Goal: Information Seeking & Learning: Learn about a topic

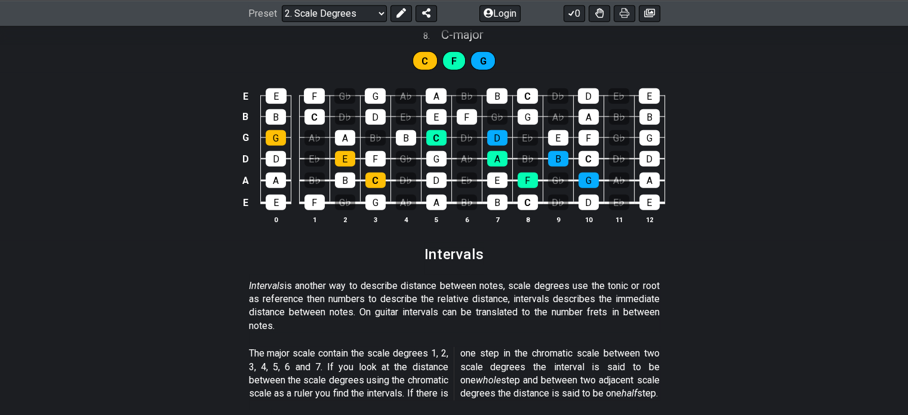
scroll to position [3045, 0]
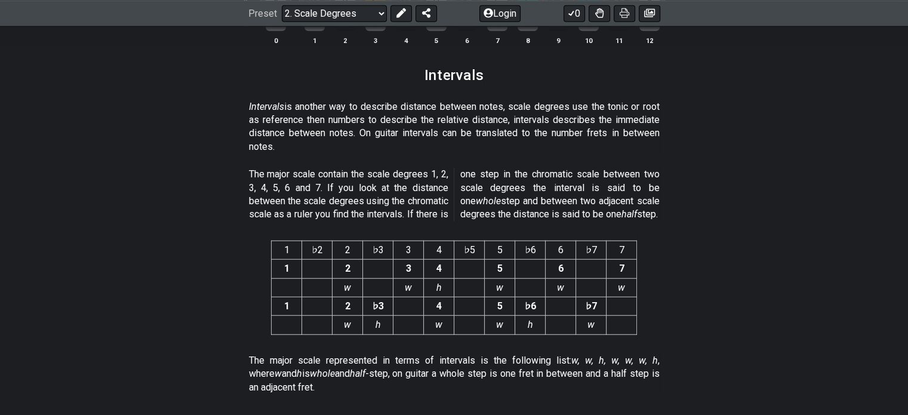
drag, startPoint x: 337, startPoint y: 118, endPoint x: 394, endPoint y: 114, distance: 56.9
click at [394, 114] on p "Intervals is another way to describe distance between notes, scale degrees use …" at bounding box center [454, 127] width 411 height 54
drag, startPoint x: 477, startPoint y: 119, endPoint x: 518, endPoint y: 119, distance: 41.2
click at [518, 119] on p "Intervals is another way to describe distance between notes, scale degrees use …" at bounding box center [454, 127] width 411 height 54
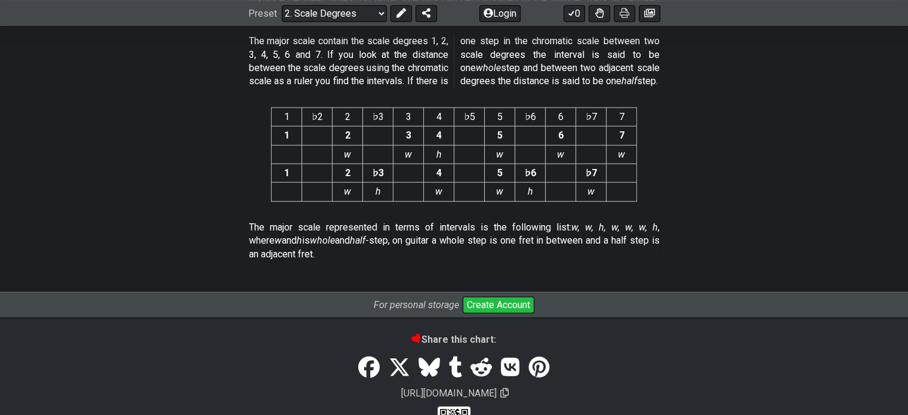
scroll to position [3233, 0]
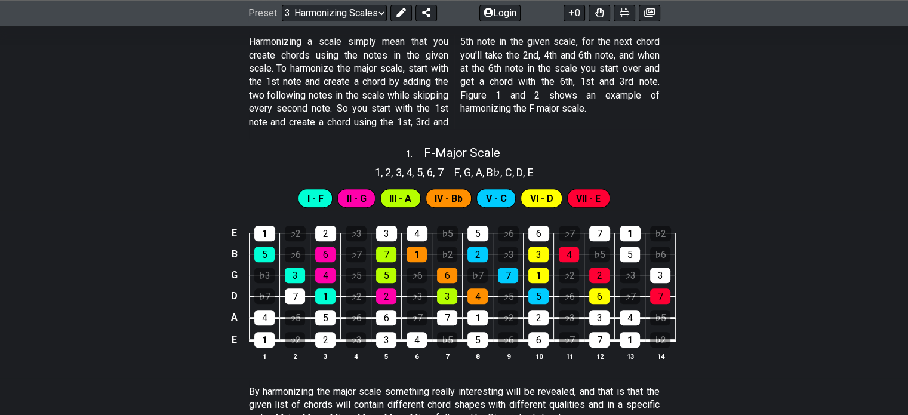
scroll to position [478, 0]
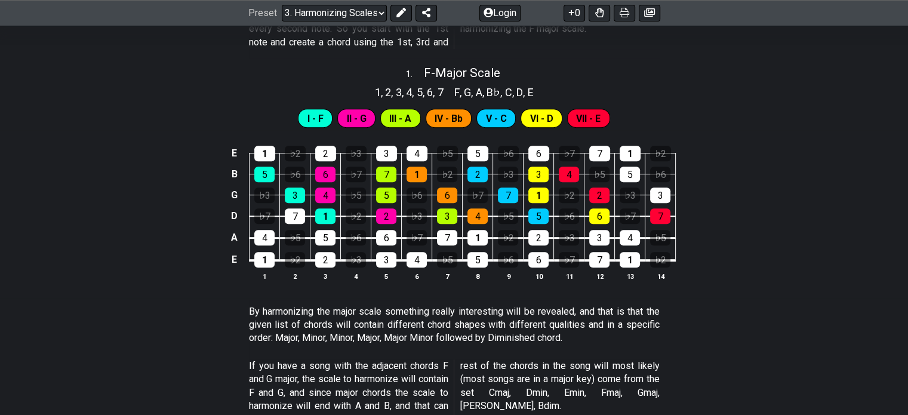
click at [456, 116] on span "IV - Bb" at bounding box center [449, 118] width 28 height 17
click at [405, 116] on span "III - A" at bounding box center [400, 118] width 22 height 17
click at [420, 156] on div "4" at bounding box center [417, 154] width 21 height 16
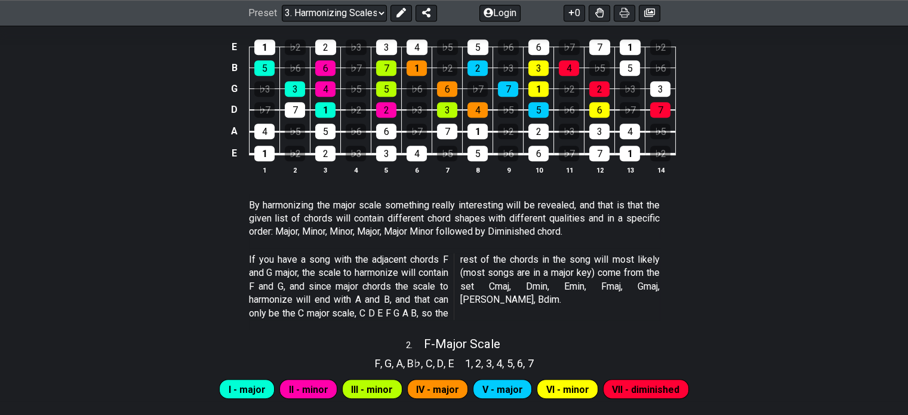
scroll to position [451, 0]
